Goal: Task Accomplishment & Management: Use online tool/utility

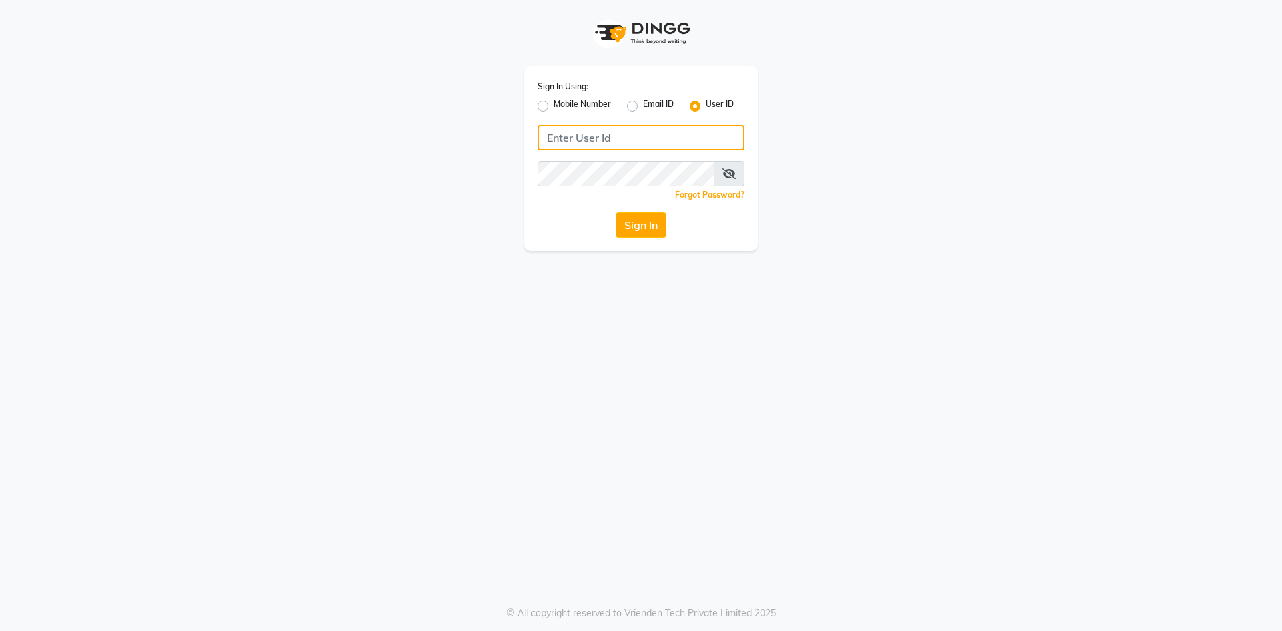
click at [661, 147] on input "Username" at bounding box center [641, 137] width 207 height 25
type input "e2884-01"
click at [616, 212] on button "Sign In" at bounding box center [641, 224] width 51 height 25
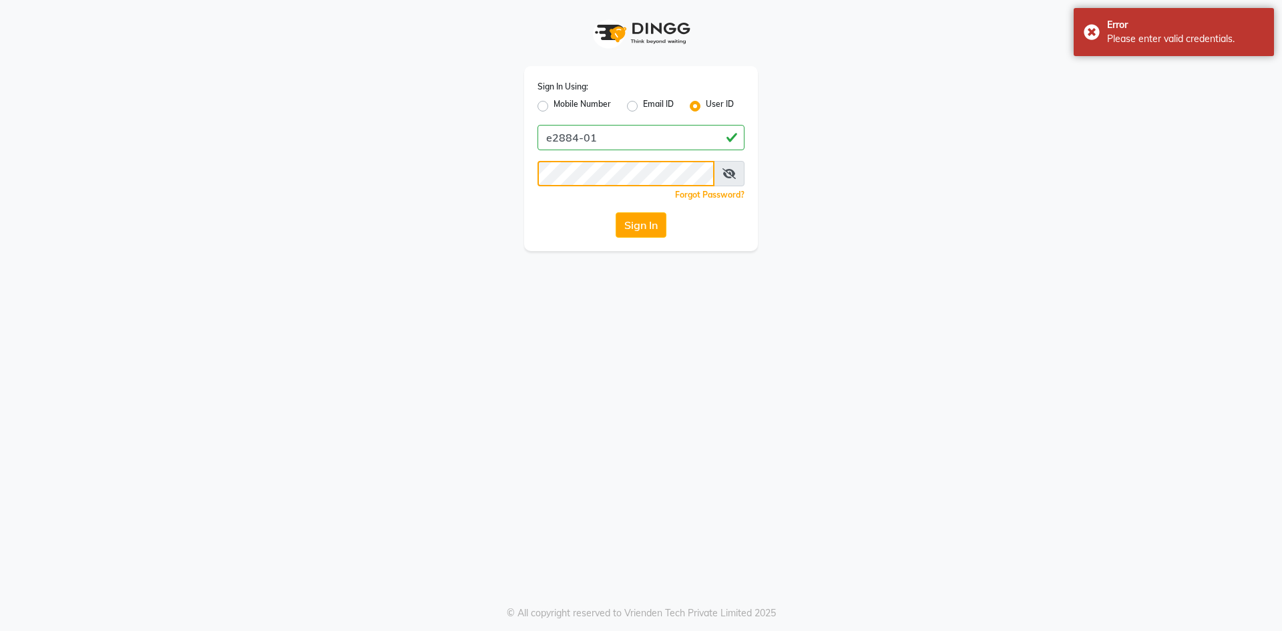
click at [616, 212] on button "Sign In" at bounding box center [641, 224] width 51 height 25
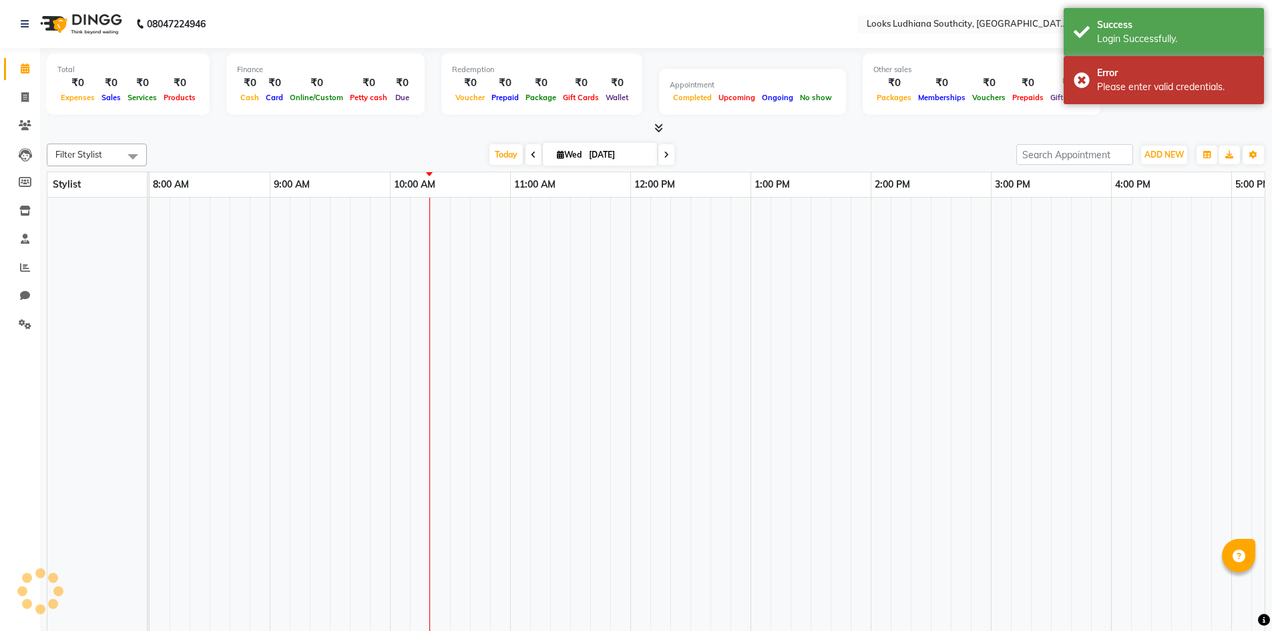
select select "en"
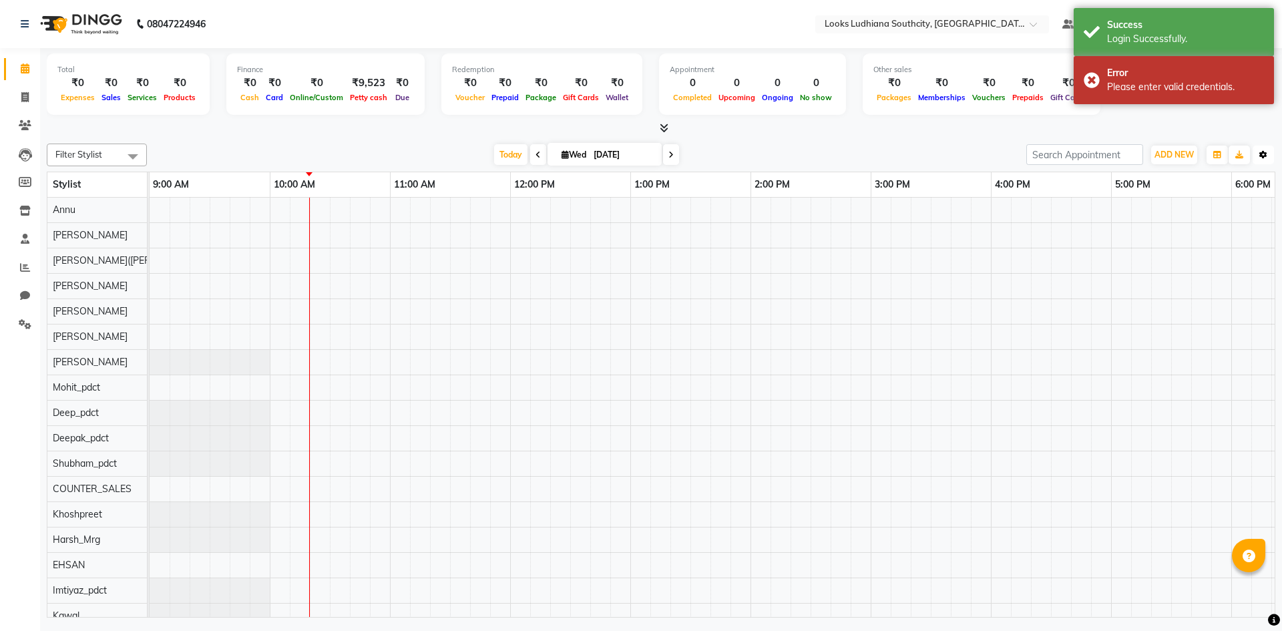
click at [1264, 150] on button "Toggle Dropdown" at bounding box center [1263, 155] width 21 height 19
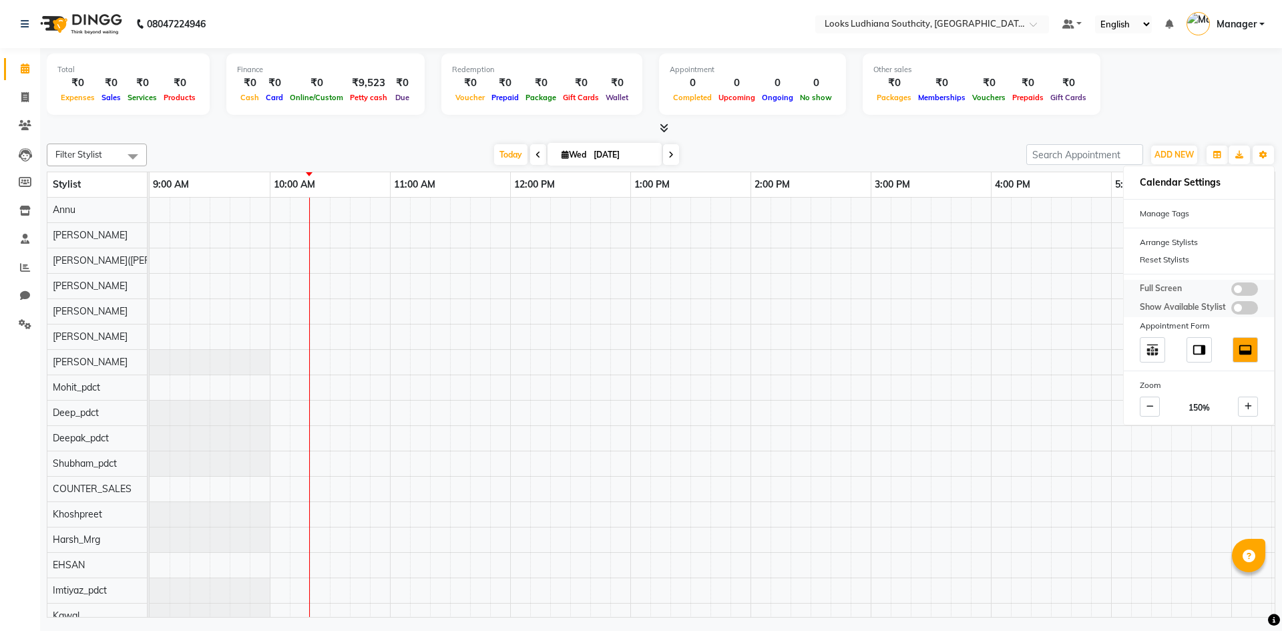
click at [1248, 287] on span at bounding box center [1245, 289] width 27 height 13
click at [1232, 291] on input "checkbox" at bounding box center [1232, 291] width 0 height 0
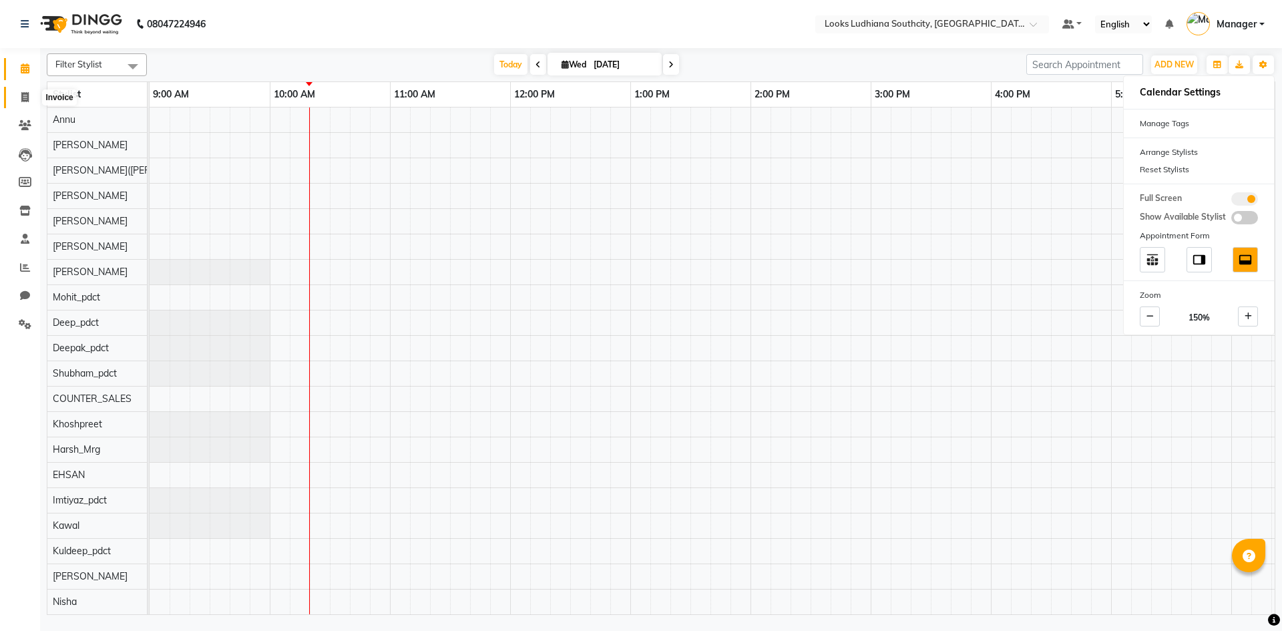
click at [18, 98] on span at bounding box center [24, 97] width 23 height 15
select select "service"
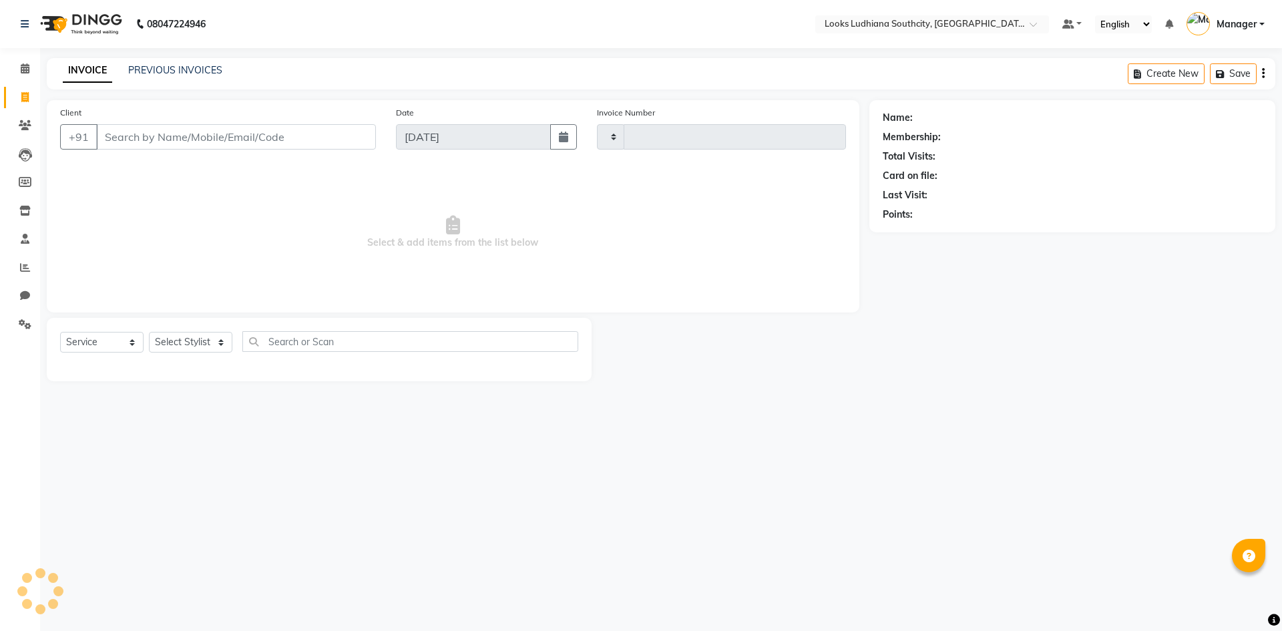
type input "3216"
select select "6577"
click at [177, 133] on input "Client" at bounding box center [236, 136] width 280 height 25
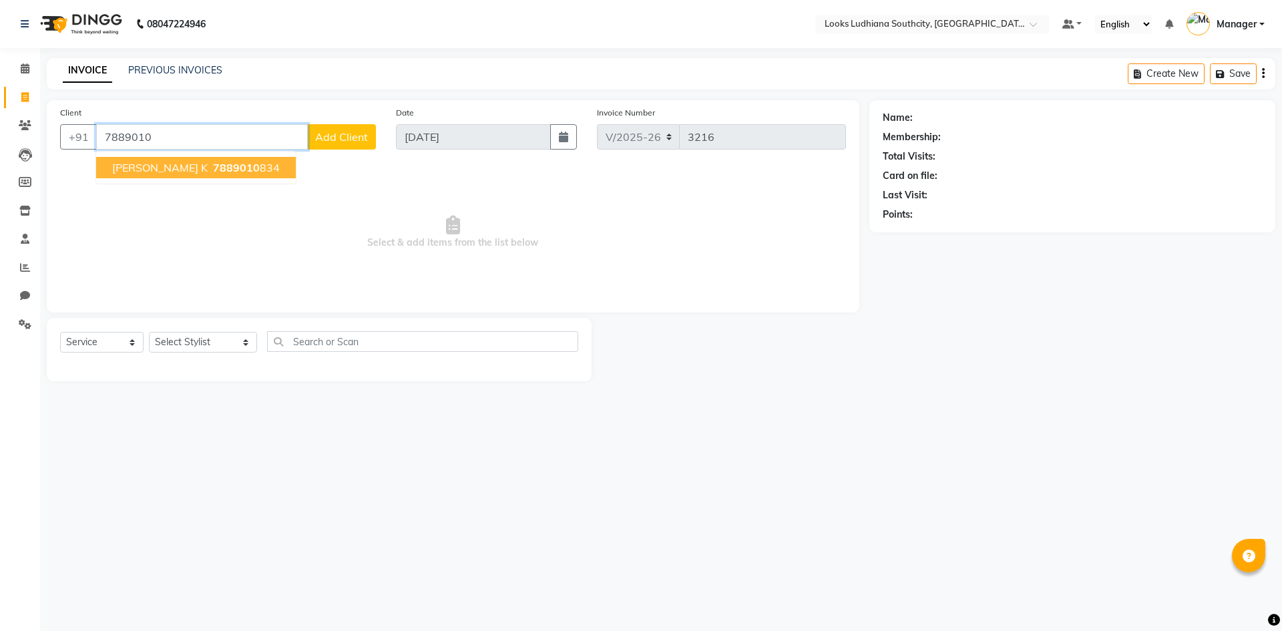
click at [161, 160] on button "[PERSON_NAME] k 7889010 834" at bounding box center [196, 167] width 200 height 21
type input "7889010834"
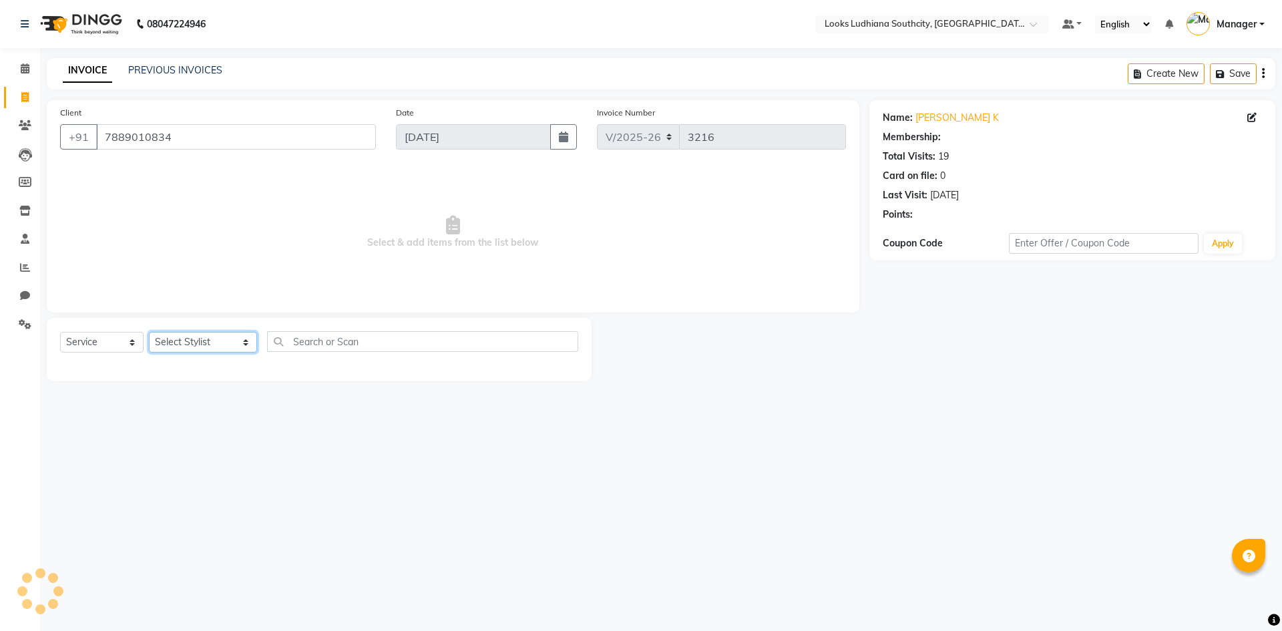
click at [214, 342] on select "Select Stylist [PERSON_NAME] Amtar Hospitality Annu COUNTER_SALES [PERSON_NAME]…" at bounding box center [203, 342] width 108 height 21
select select "1: Object"
click at [198, 344] on select "Select Stylist [PERSON_NAME] Amtar Hospitality Annu COUNTER_SALES [PERSON_NAME]…" at bounding box center [203, 342] width 108 height 21
select select "50812"
click at [149, 332] on select "Select Stylist [PERSON_NAME] Amtar Hospitality Annu COUNTER_SALES [PERSON_NAME]…" at bounding box center [203, 342] width 108 height 21
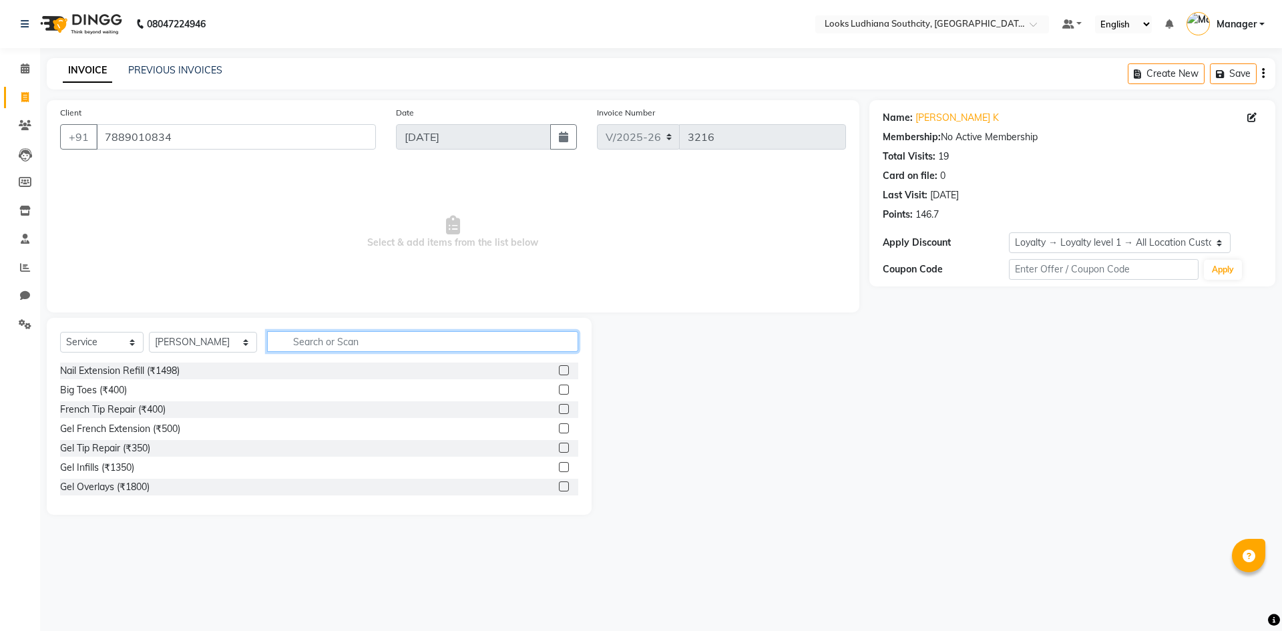
click at [269, 341] on input "text" at bounding box center [422, 341] width 311 height 21
type input "sty"
click at [120, 381] on div "Groom Hairstyling (₹1000) Stylist Cut(M) (₹700) Stylist Cut(F) (₹1200) Sr.Styli…" at bounding box center [319, 430] width 518 height 134
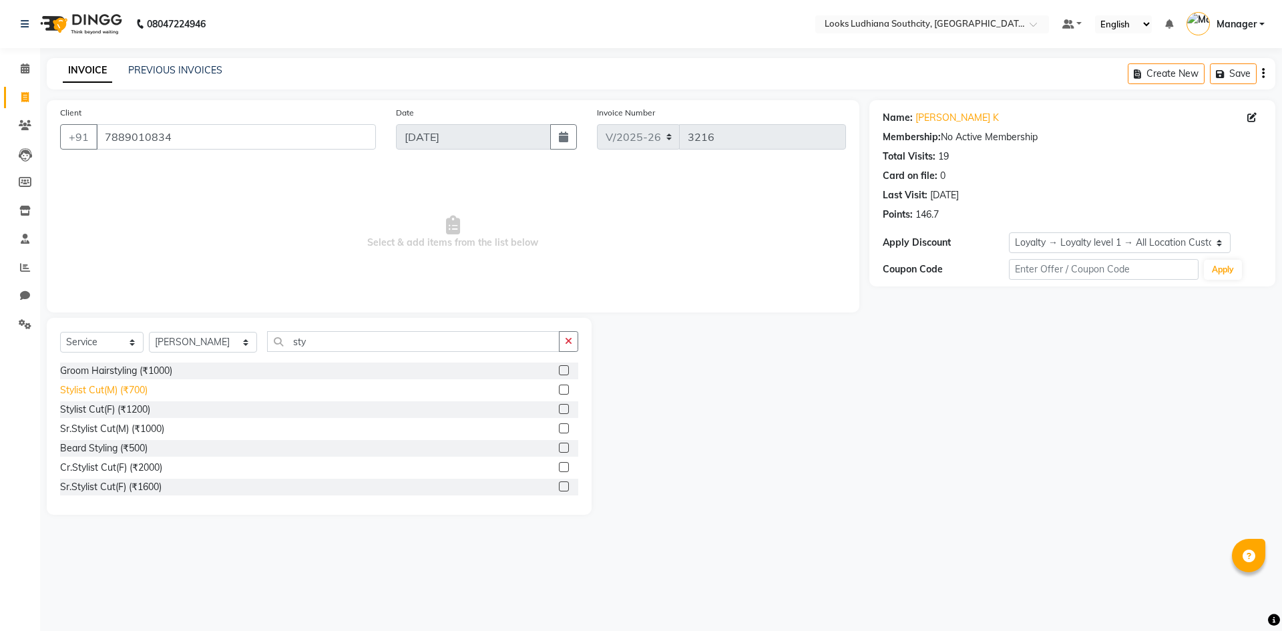
click at [120, 388] on div "Stylist Cut(M) (₹700)" at bounding box center [103, 390] width 87 height 14
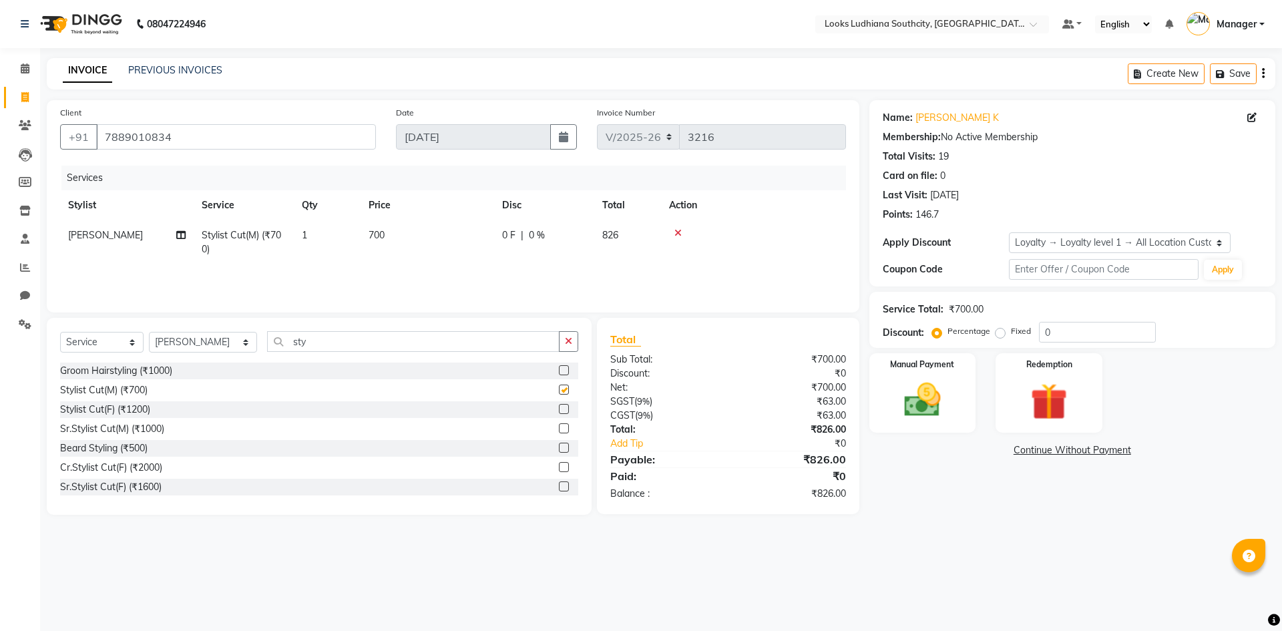
checkbox input "false"
click at [390, 218] on th "Price" at bounding box center [428, 205] width 134 height 30
click at [403, 234] on td "700" at bounding box center [428, 242] width 134 height 44
select select "50812"
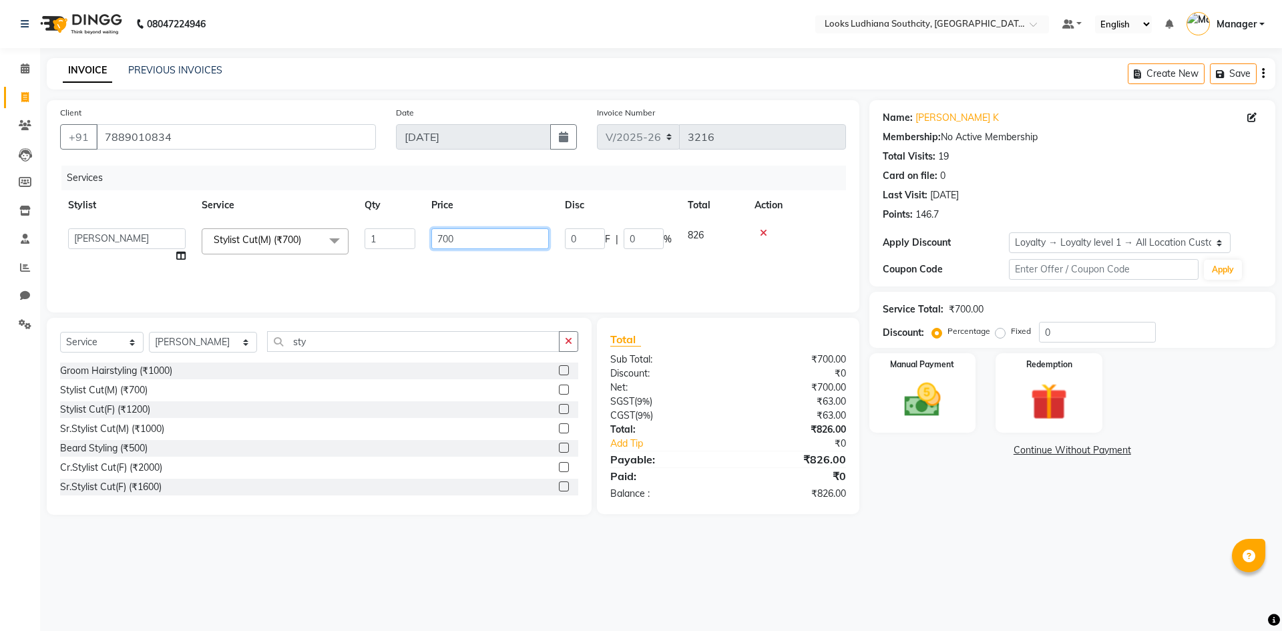
drag, startPoint x: 458, startPoint y: 236, endPoint x: 384, endPoint y: 242, distance: 74.4
click at [384, 242] on tr "[PERSON_NAME] Amtar Hospitality Annu COUNTER_SALES [PERSON_NAME] Deep_pdct [PER…" at bounding box center [453, 245] width 786 height 51
type input "550.8"
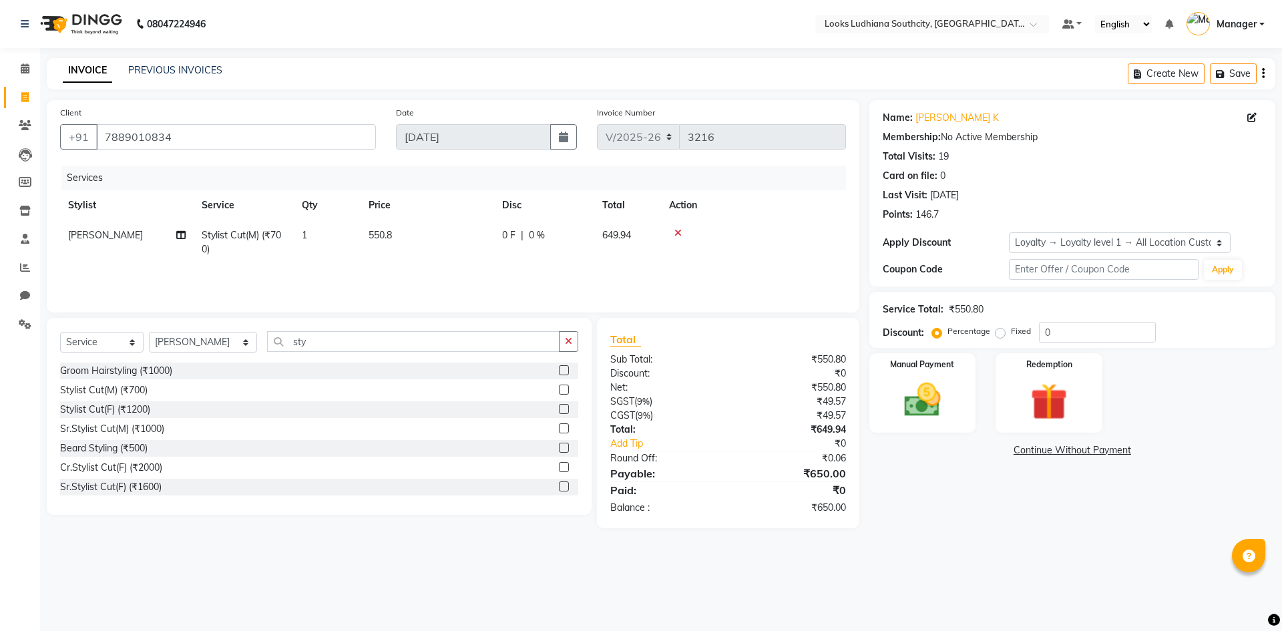
click at [1035, 543] on div "08047224946 Select Location × Looks Ludhiana Southcity, Ludhiana Default Panel …" at bounding box center [641, 315] width 1282 height 631
click at [934, 412] on img at bounding box center [923, 400] width 62 height 44
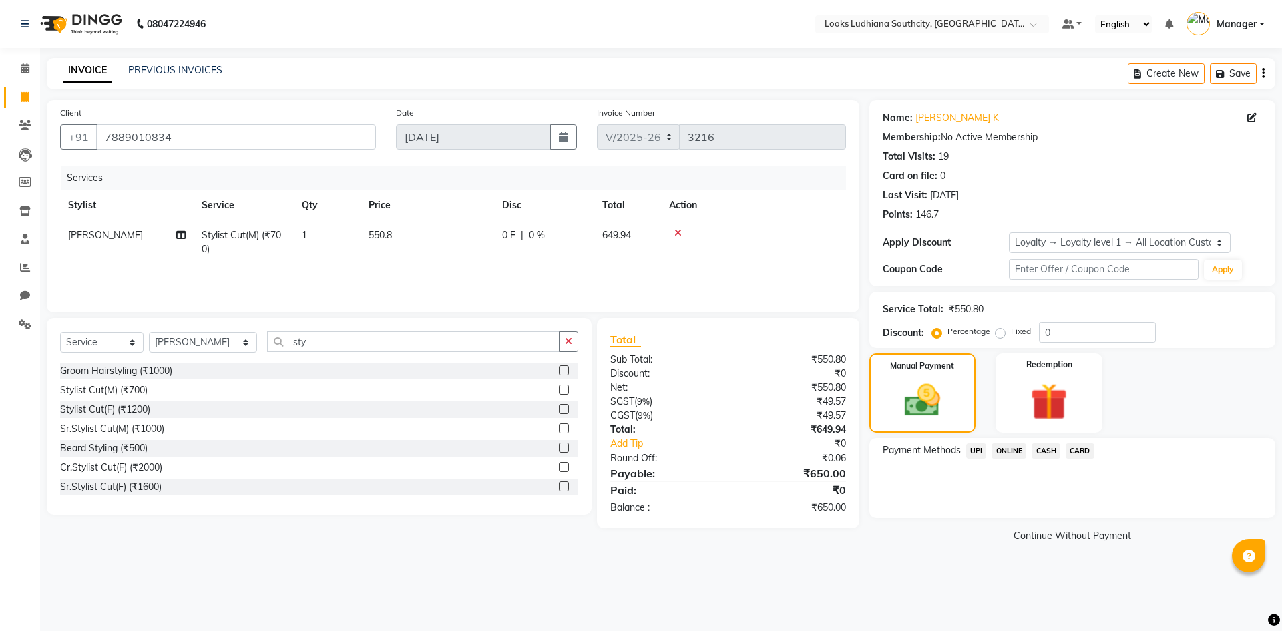
click at [1049, 448] on span "CASH" at bounding box center [1046, 450] width 29 height 15
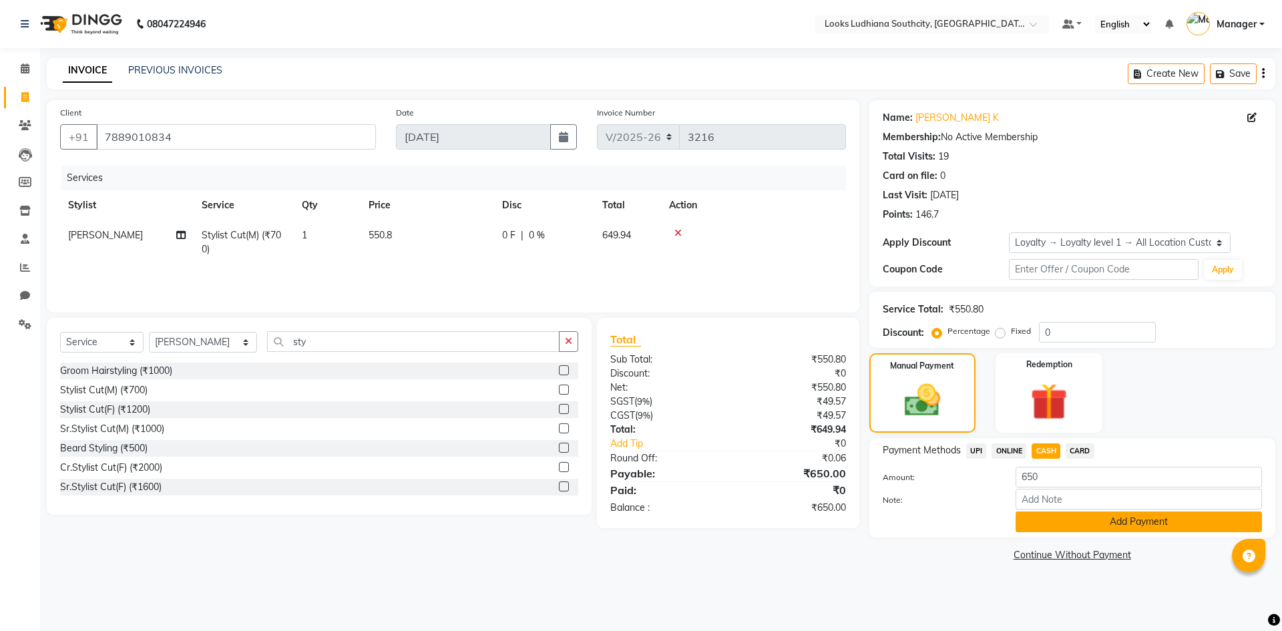
click at [1034, 520] on button "Add Payment" at bounding box center [1139, 522] width 246 height 21
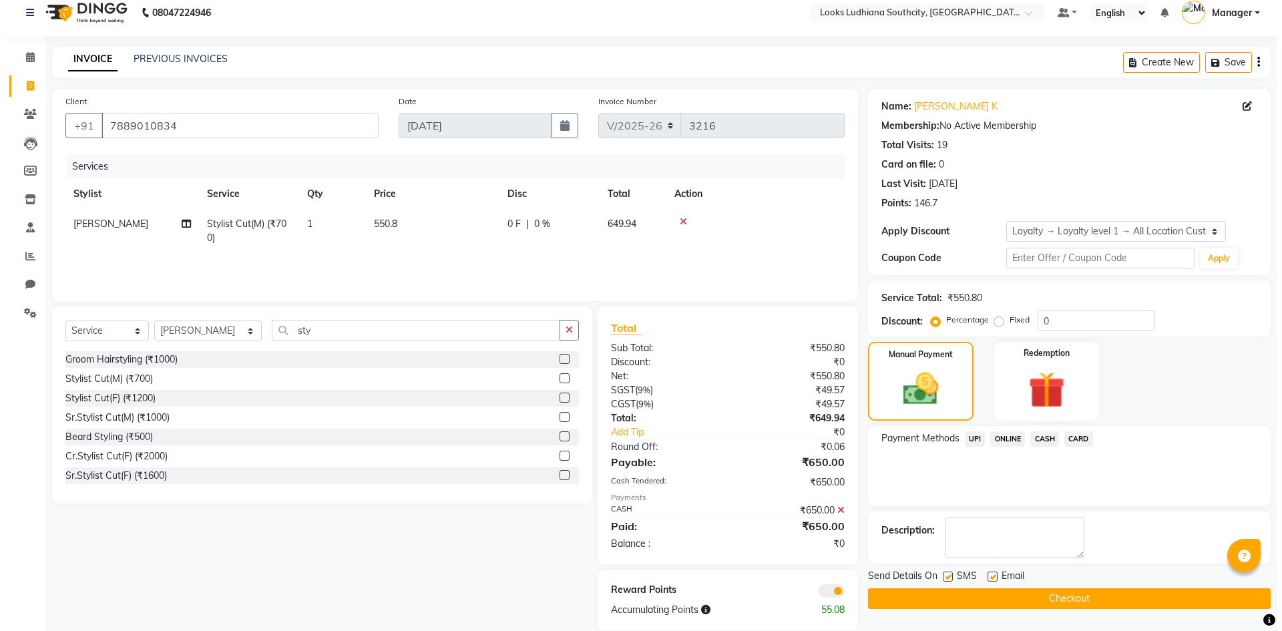
scroll to position [31, 0]
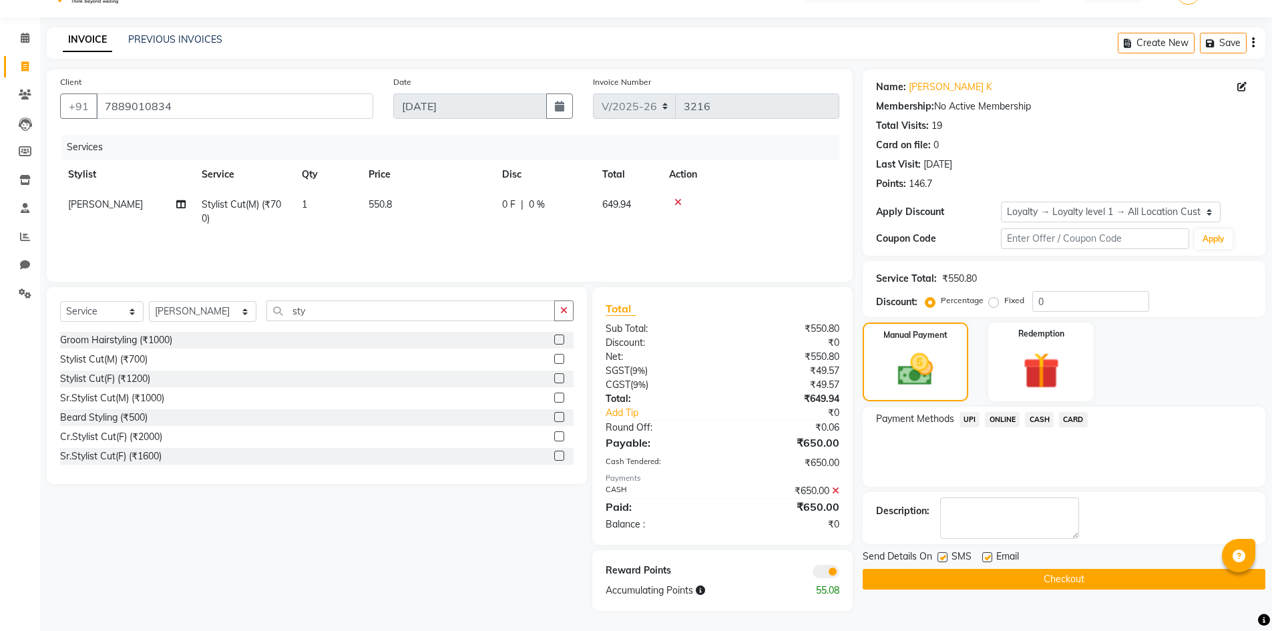
click at [826, 570] on span at bounding box center [826, 571] width 27 height 13
click at [840, 574] on input "checkbox" at bounding box center [840, 574] width 0 height 0
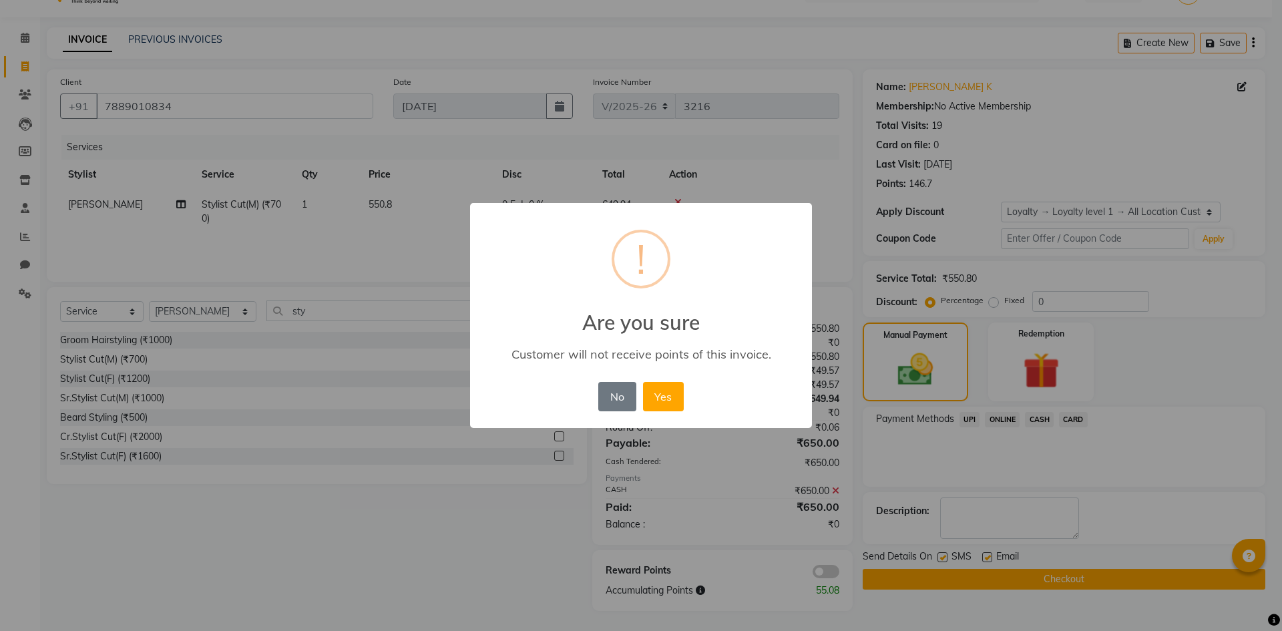
click at [643, 382] on button "Yes" at bounding box center [663, 396] width 41 height 29
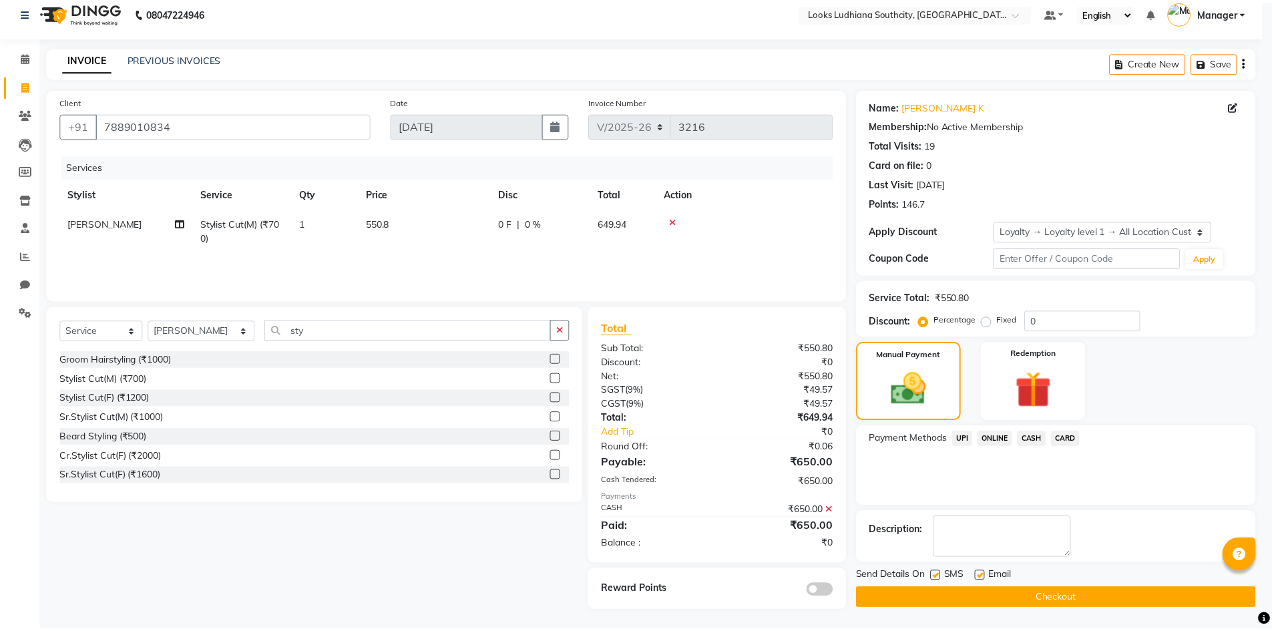
scroll to position [11, 0]
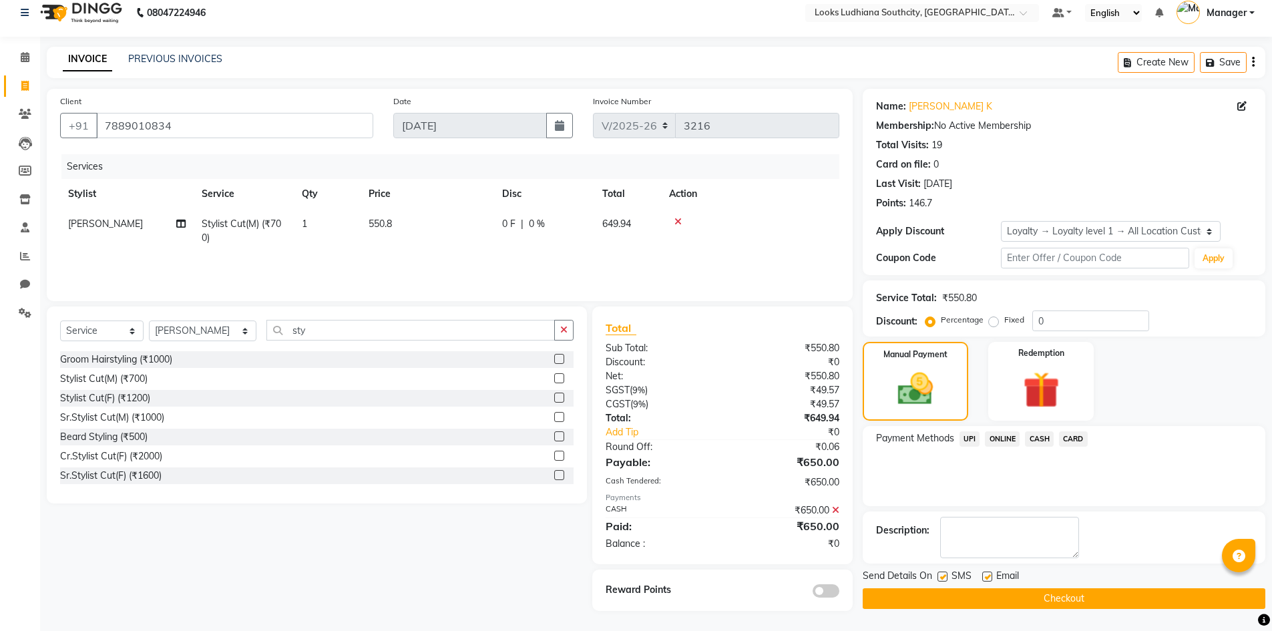
click at [940, 575] on label at bounding box center [943, 577] width 10 height 10
click at [940, 575] on input "checkbox" at bounding box center [942, 577] width 9 height 9
checkbox input "false"
click at [989, 579] on label at bounding box center [988, 577] width 10 height 10
click at [989, 579] on input "checkbox" at bounding box center [987, 577] width 9 height 9
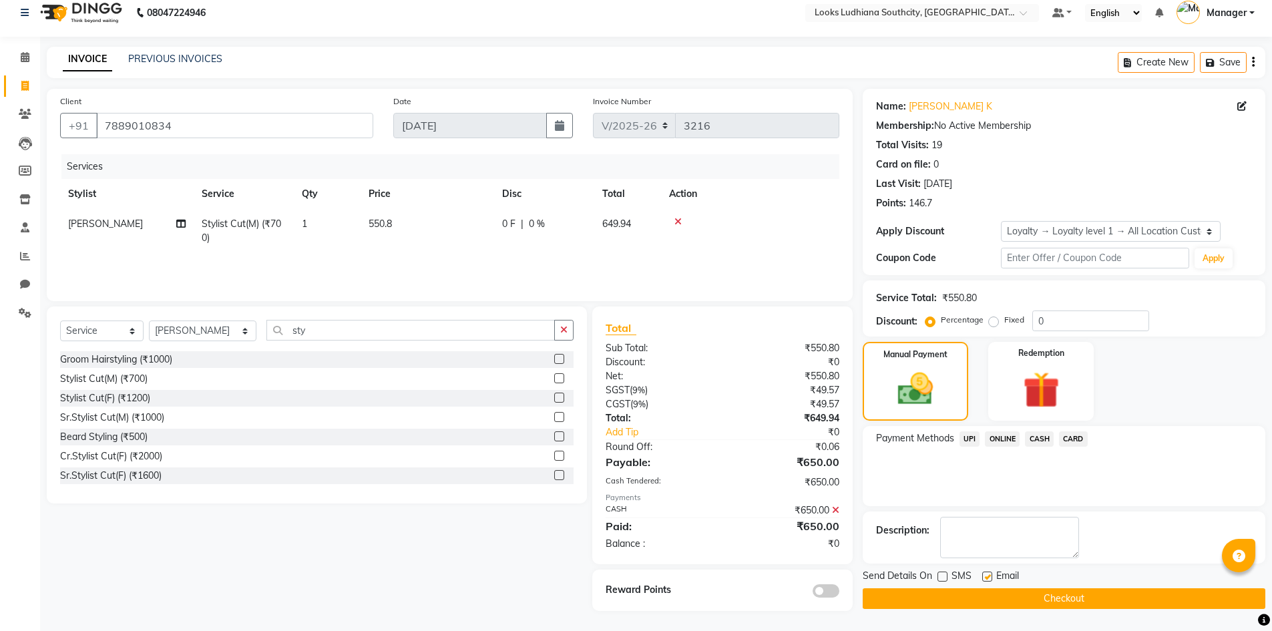
checkbox input "false"
click at [989, 590] on button "Checkout" at bounding box center [1064, 598] width 403 height 21
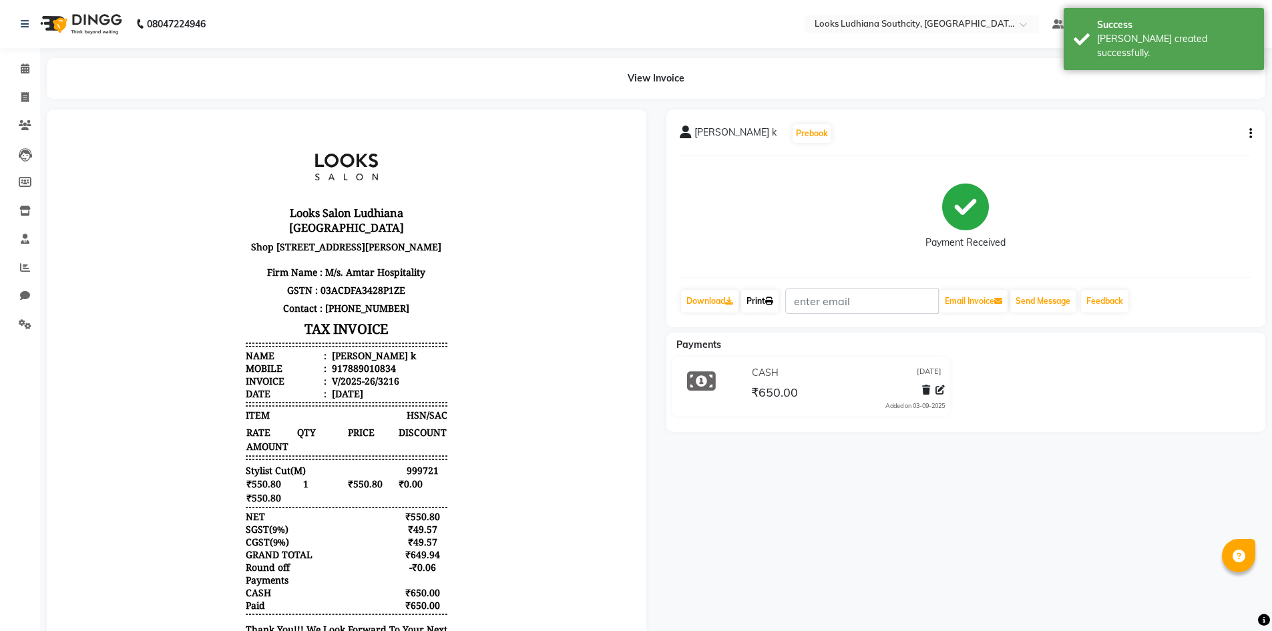
click at [773, 309] on link "Print" at bounding box center [759, 301] width 37 height 23
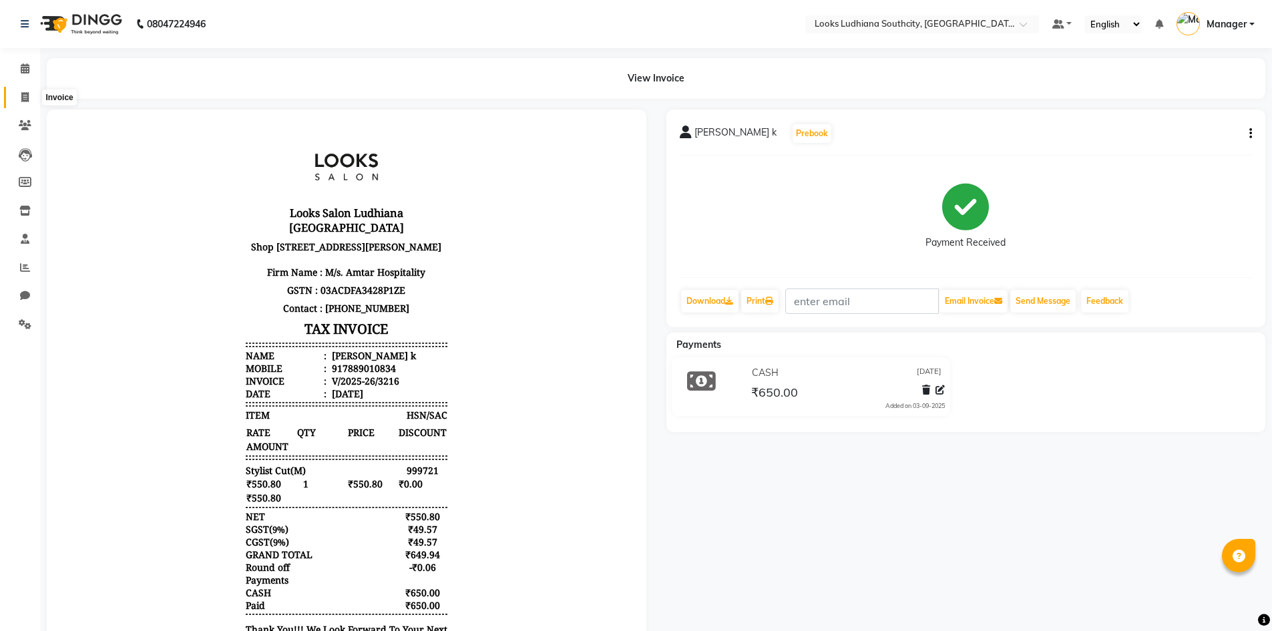
click at [33, 95] on span at bounding box center [24, 97] width 23 height 15
select select "service"
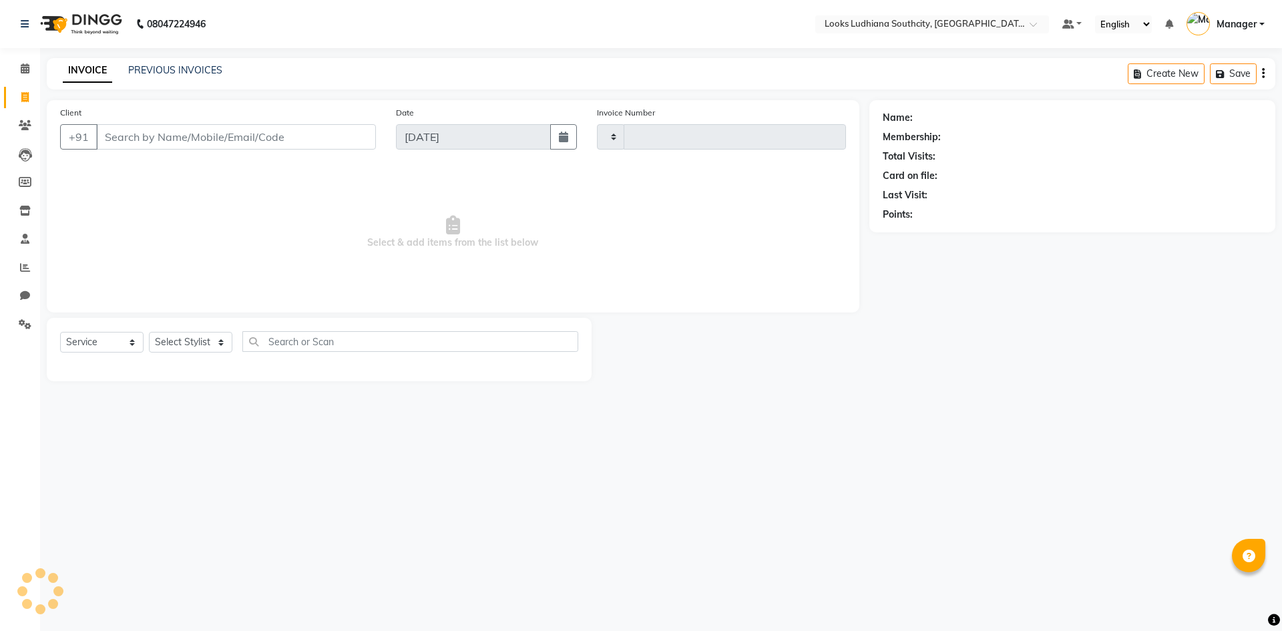
type input "3217"
select select "6577"
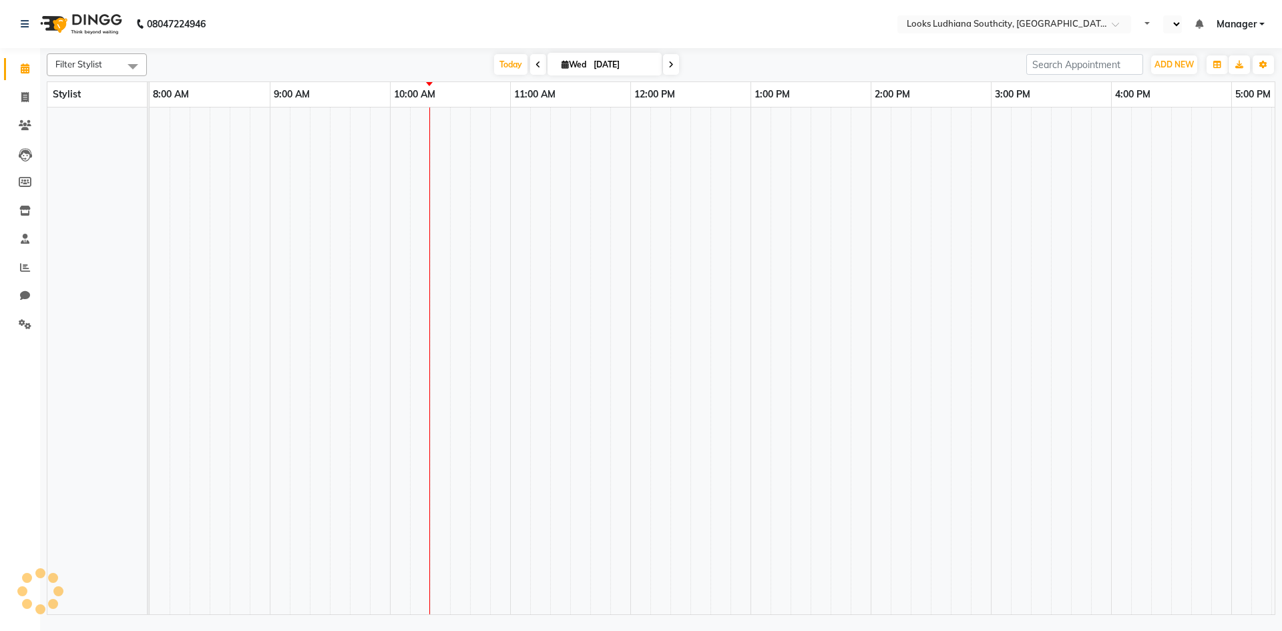
select select "en"
